Goal: Information Seeking & Learning: Learn about a topic

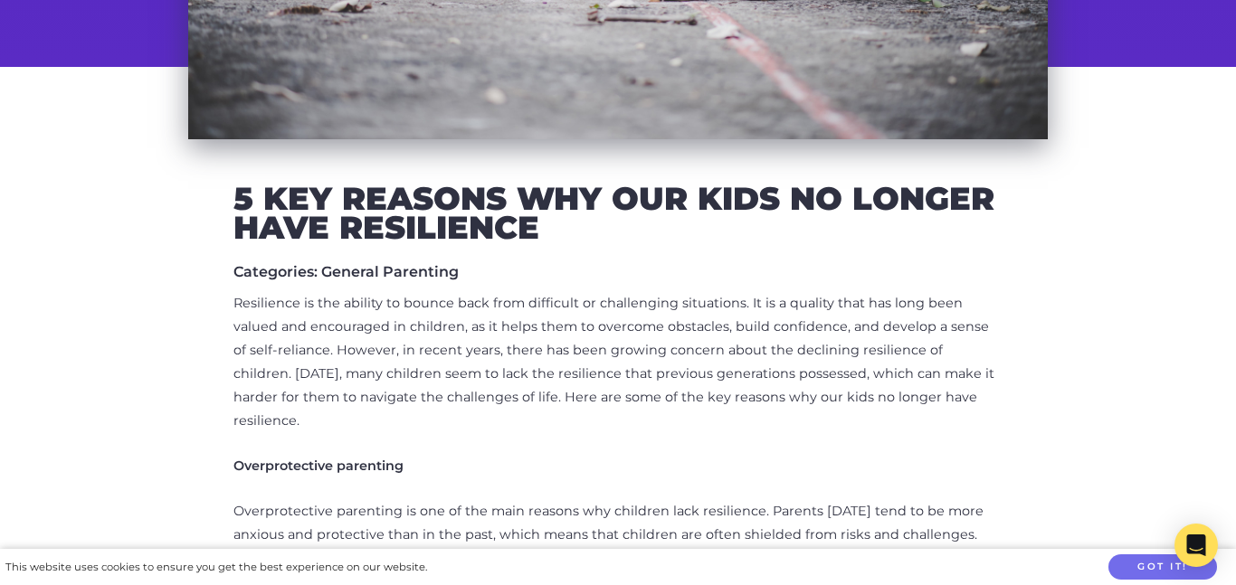
scroll to position [570, 0]
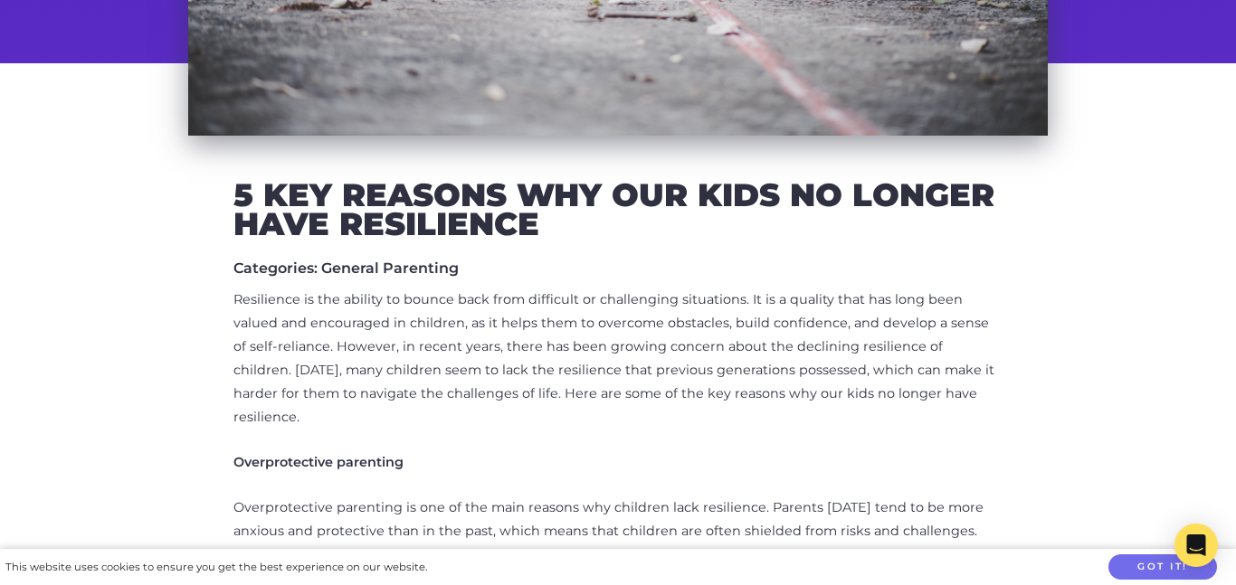
click at [389, 454] on strong "Overprotective parenting" at bounding box center [318, 462] width 170 height 16
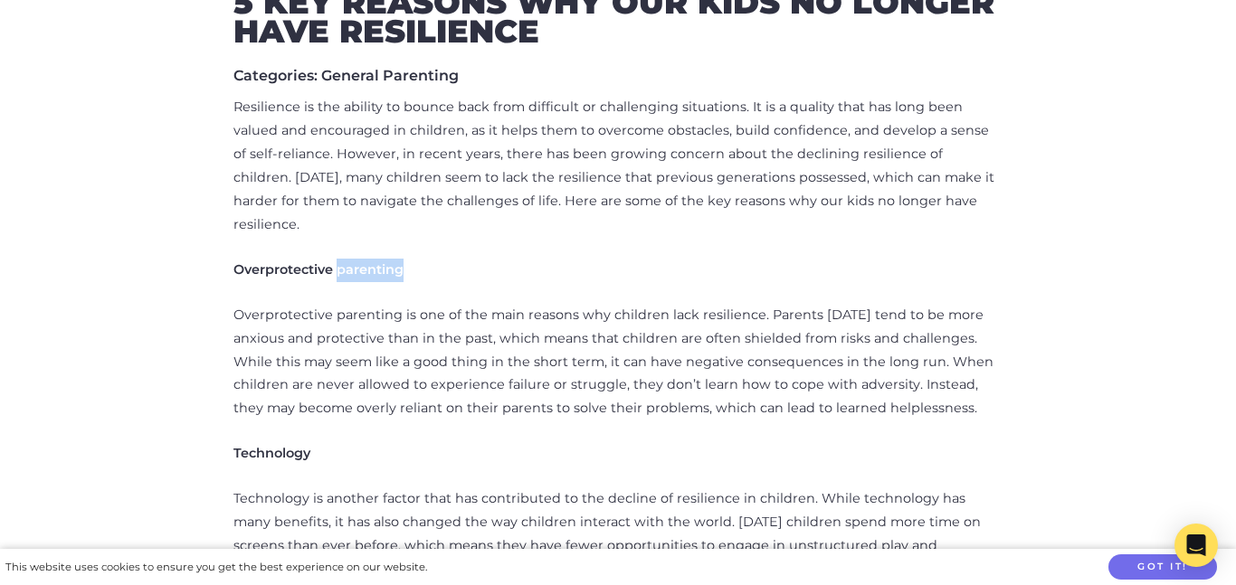
scroll to position [763, 0]
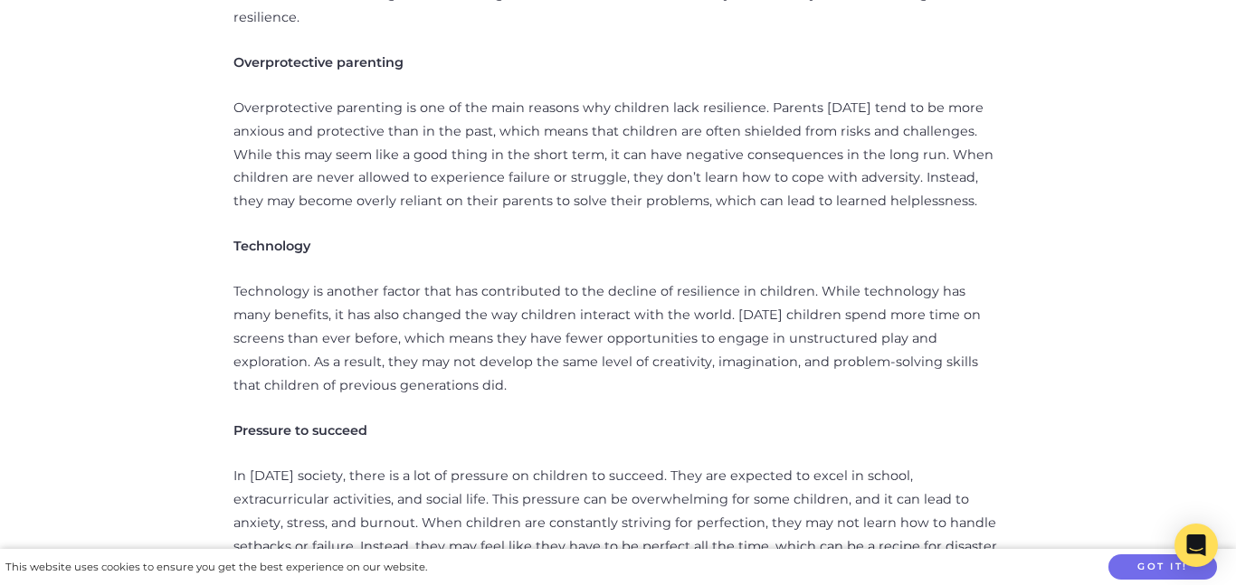
scroll to position [962, 0]
